Goal: Information Seeking & Learning: Stay updated

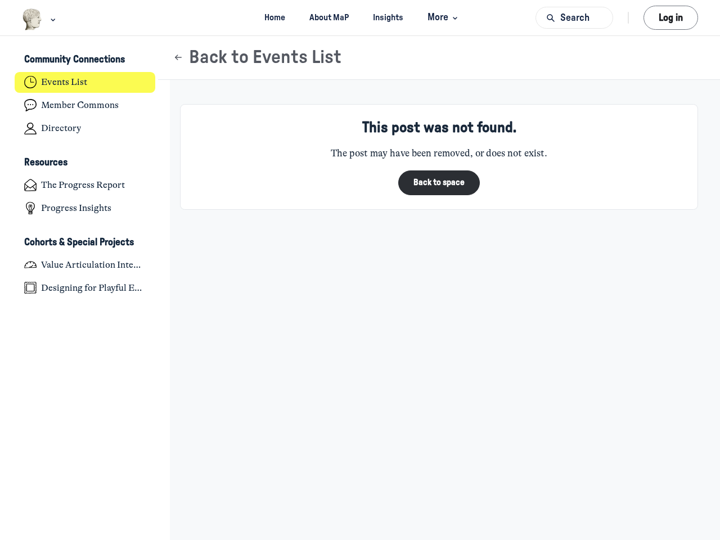
scroll to position [3693, 2212]
